Goal: Find specific page/section

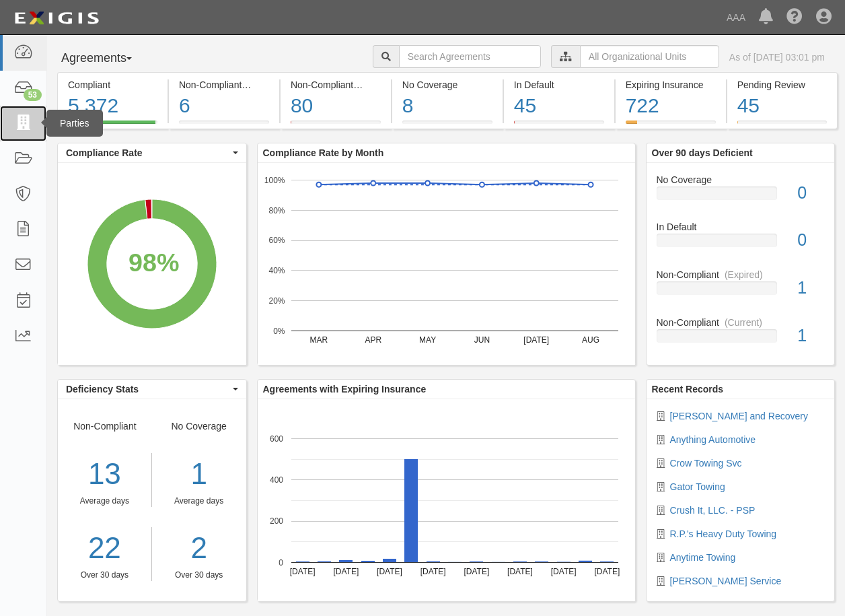
click at [29, 119] on icon at bounding box center [22, 123] width 19 height 15
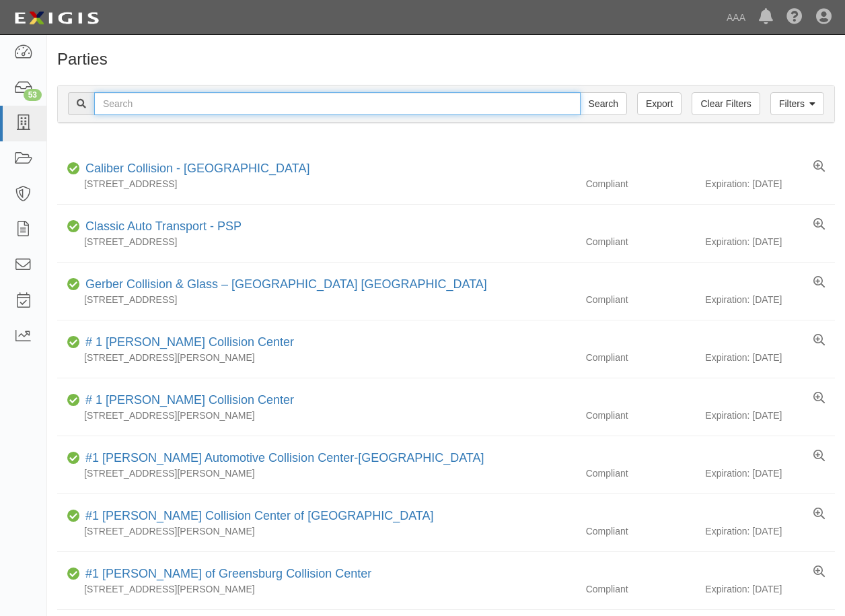
click at [126, 100] on input "text" at bounding box center [337, 103] width 486 height 23
type input "31897"
click at [580, 92] on input "Search" at bounding box center [603, 103] width 47 height 23
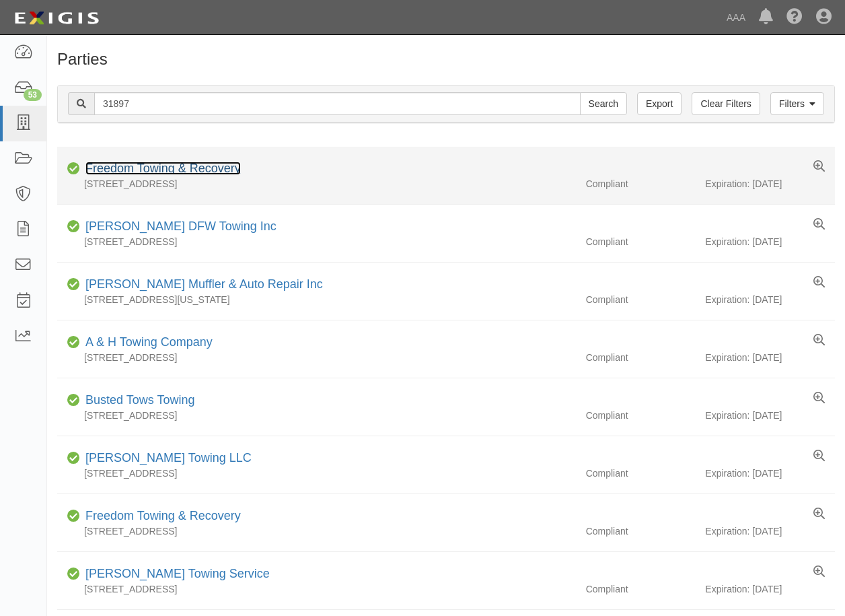
click at [143, 163] on link "Freedom Towing & Recovery" at bounding box center [162, 167] width 155 height 13
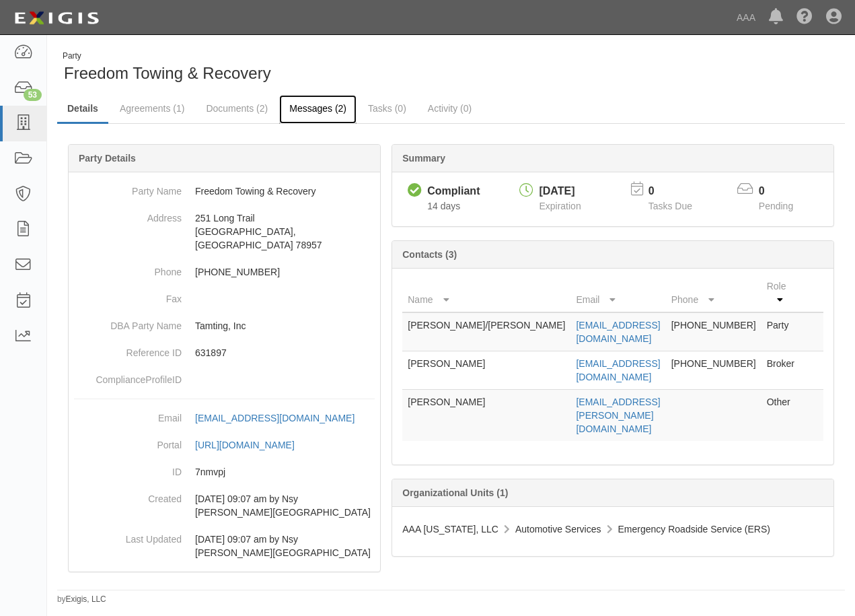
click at [322, 110] on link "Messages (2)" at bounding box center [317, 109] width 77 height 29
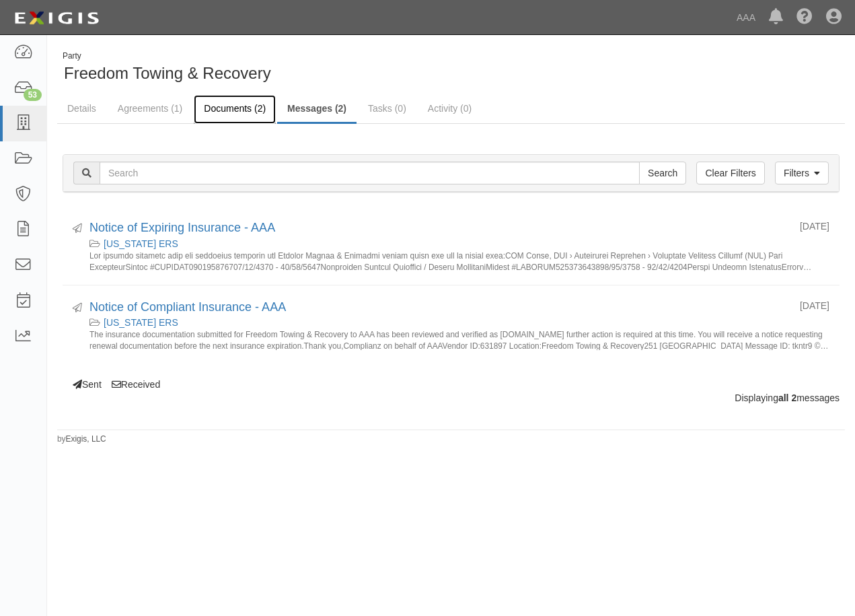
click at [232, 105] on link "Documents (2)" at bounding box center [235, 109] width 82 height 29
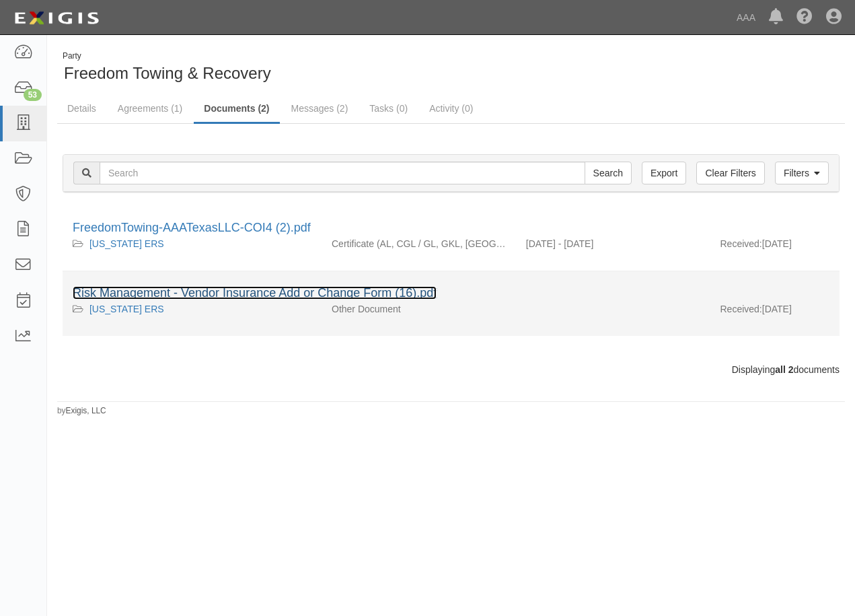
click at [190, 288] on link "Risk Management - Vendor Insurance Add or Change Form (16).pdf" at bounding box center [255, 292] width 364 height 13
